Goal: Transaction & Acquisition: Purchase product/service

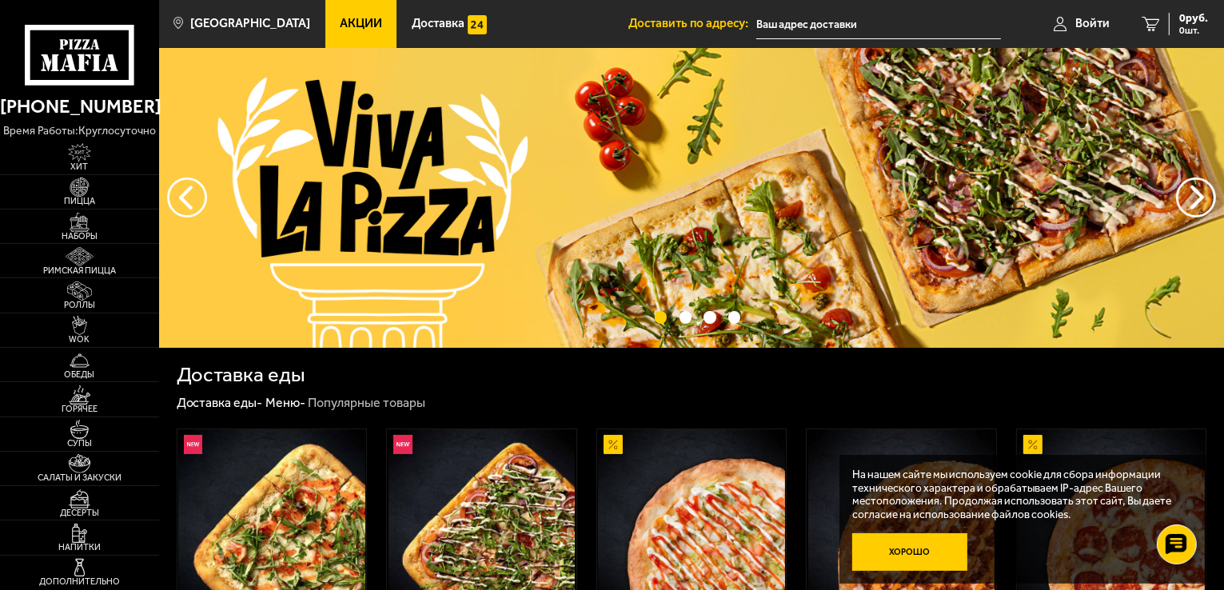
click at [860, 547] on button "Хорошо" at bounding box center [909, 552] width 115 height 38
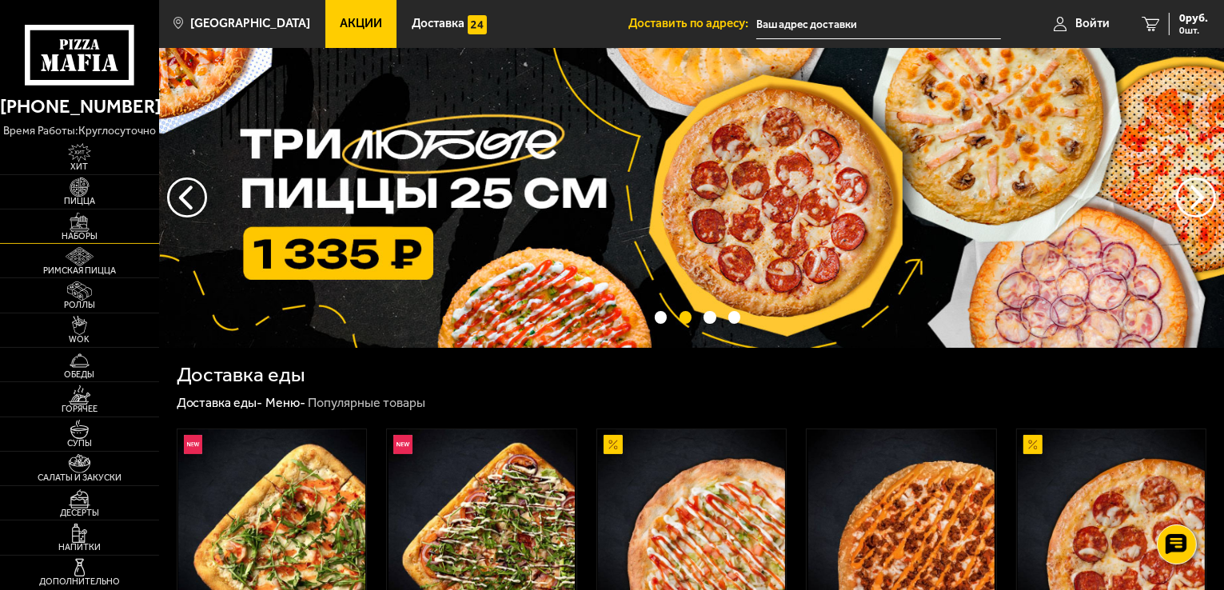
click at [83, 227] on img at bounding box center [79, 222] width 49 height 19
